Goal: Task Accomplishment & Management: Use online tool/utility

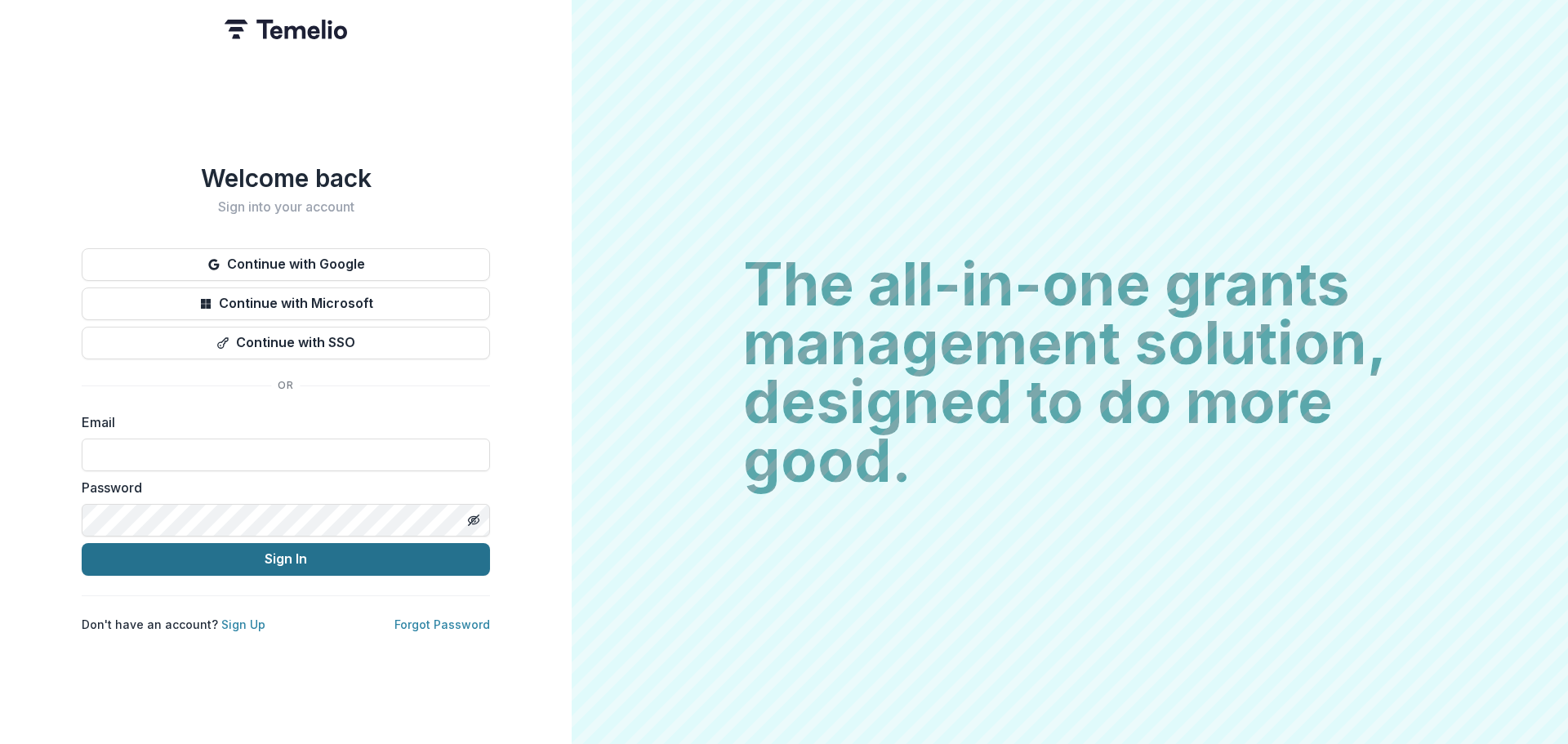
type input "**********"
click at [343, 543] on button "Sign In" at bounding box center [286, 558] width 408 height 33
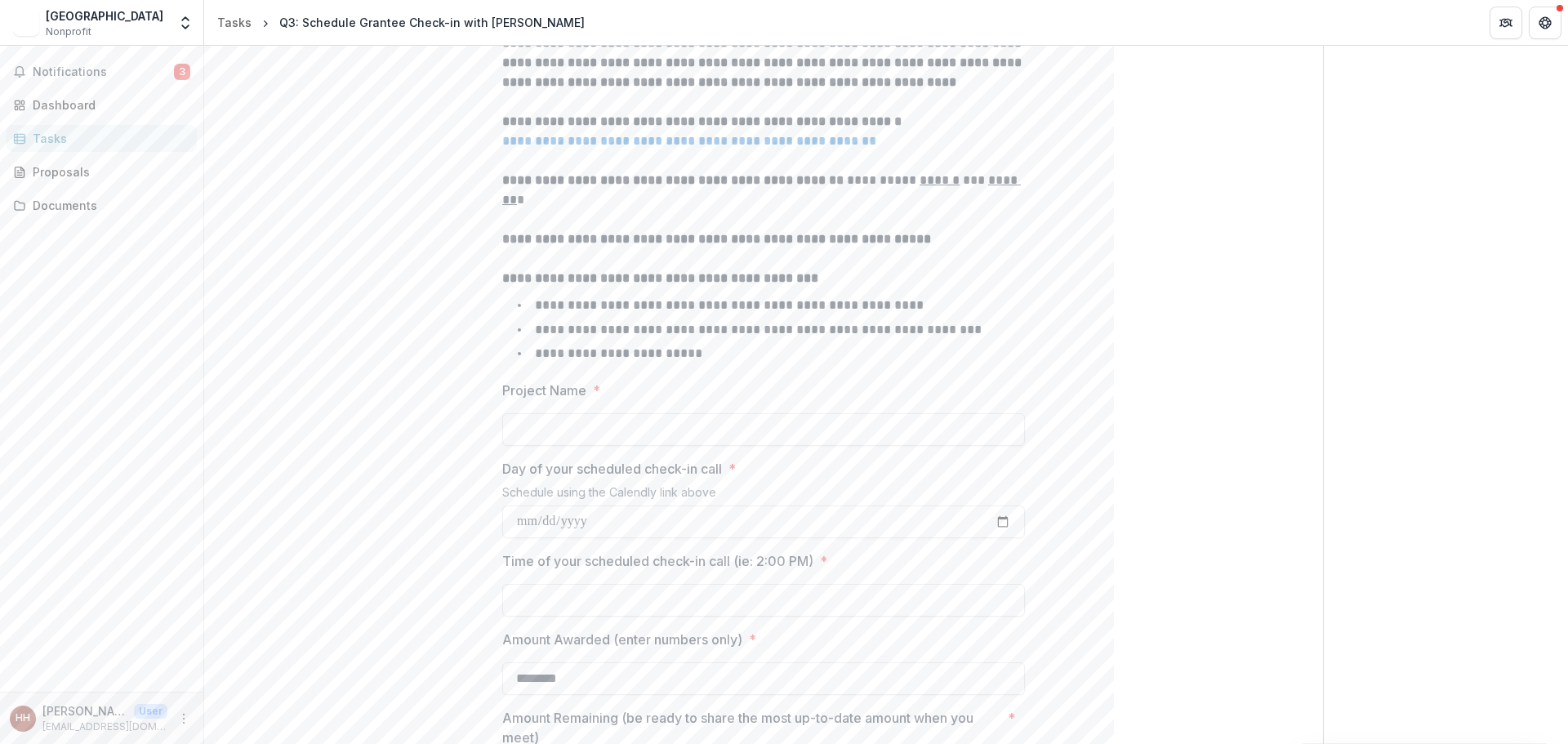
scroll to position [207, 0]
